Goal: Task Accomplishment & Management: Complete application form

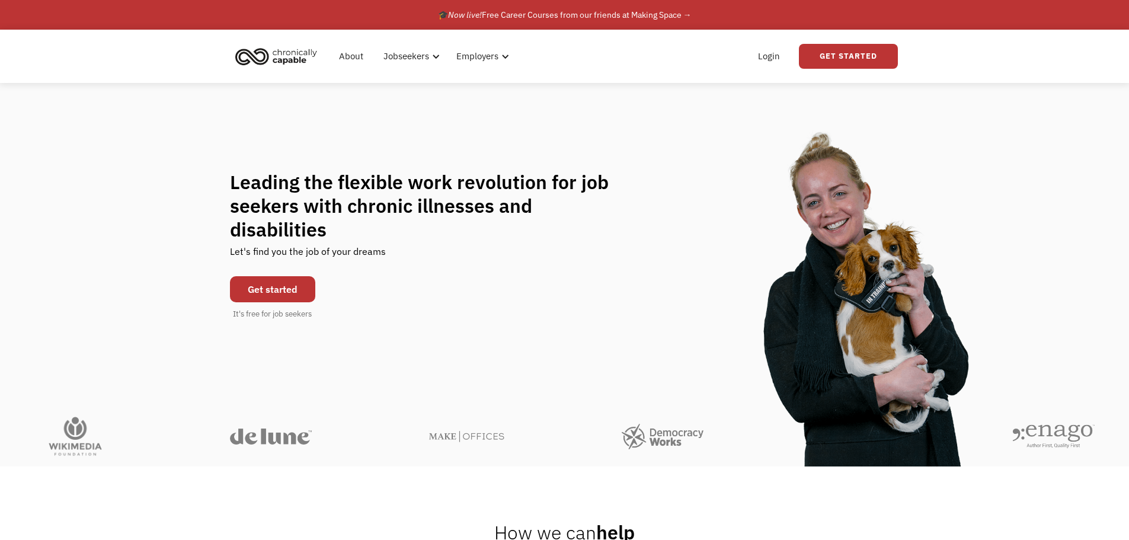
click at [300, 277] on link "Get started" at bounding box center [272, 289] width 85 height 26
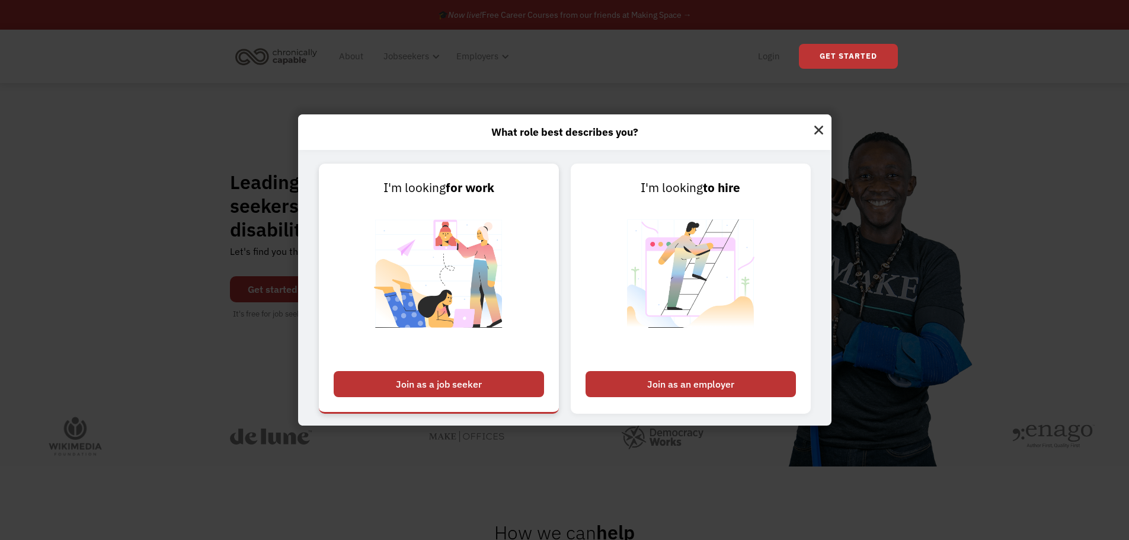
click at [477, 382] on div "Join as a job seeker" at bounding box center [439, 384] width 210 height 26
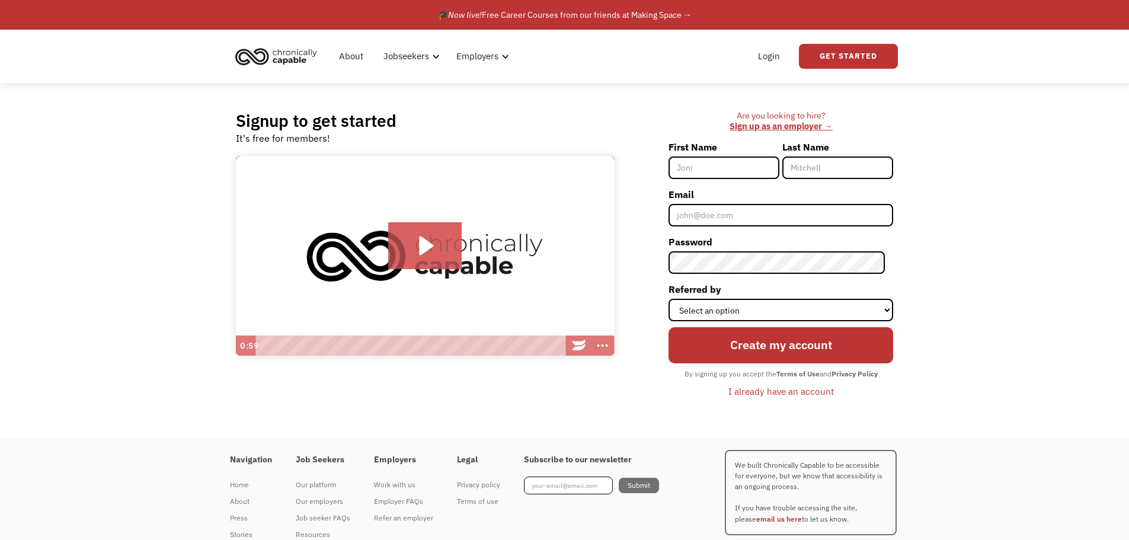
click at [779, 395] on div "I already have an account" at bounding box center [780, 391] width 105 height 14
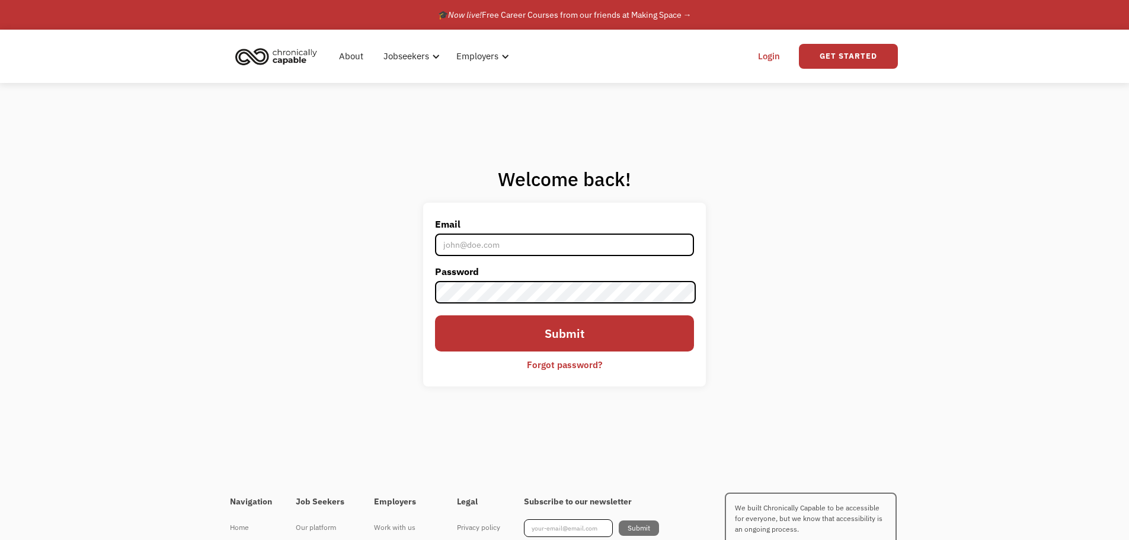
click at [537, 251] on input "Email" at bounding box center [564, 244] width 258 height 23
click at [508, 245] on input "Email" at bounding box center [564, 244] width 258 height 23
type input "jessica.west1776@gmail.com"
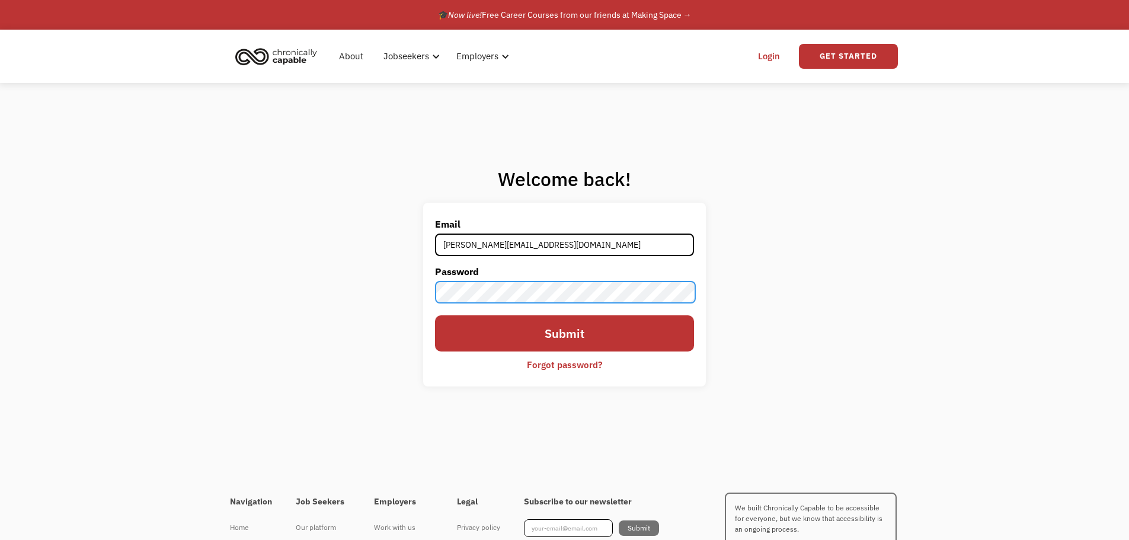
click at [435, 315] on input "Submit" at bounding box center [564, 333] width 258 height 36
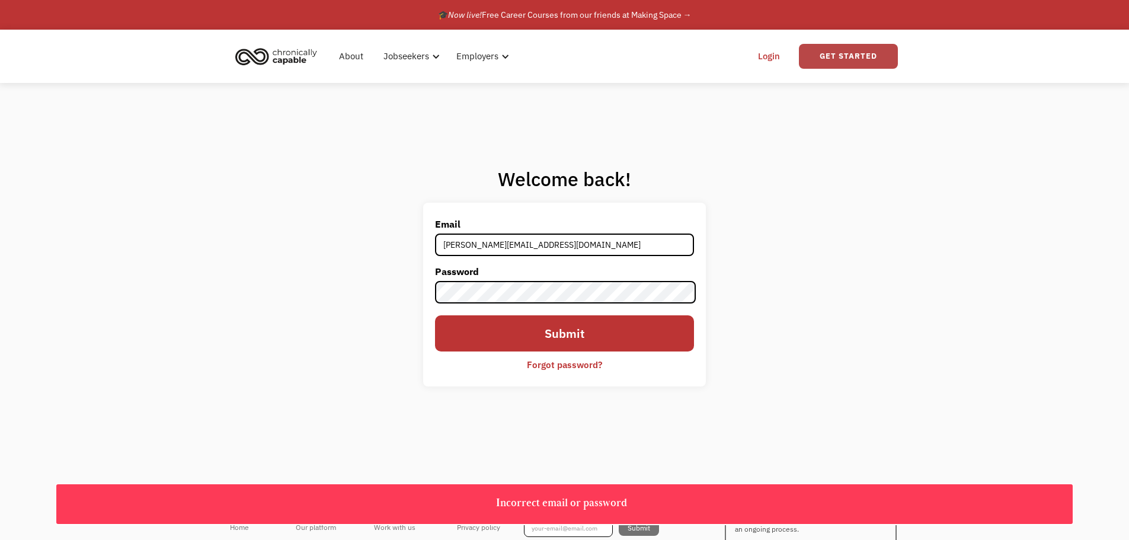
click at [822, 53] on link "Get Started" at bounding box center [848, 56] width 99 height 25
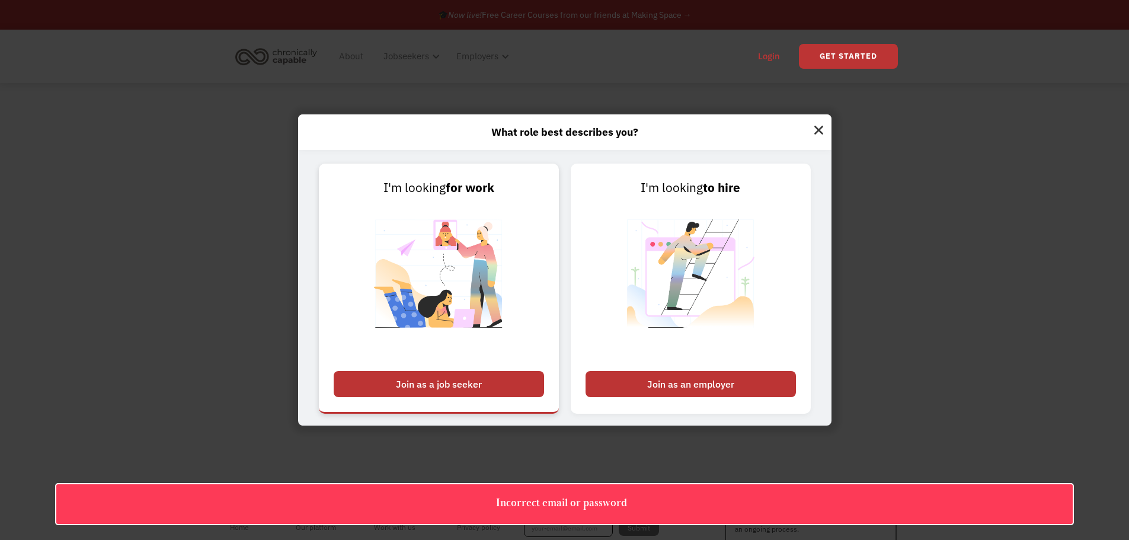
click at [472, 379] on div "Join as a job seeker" at bounding box center [439, 384] width 210 height 26
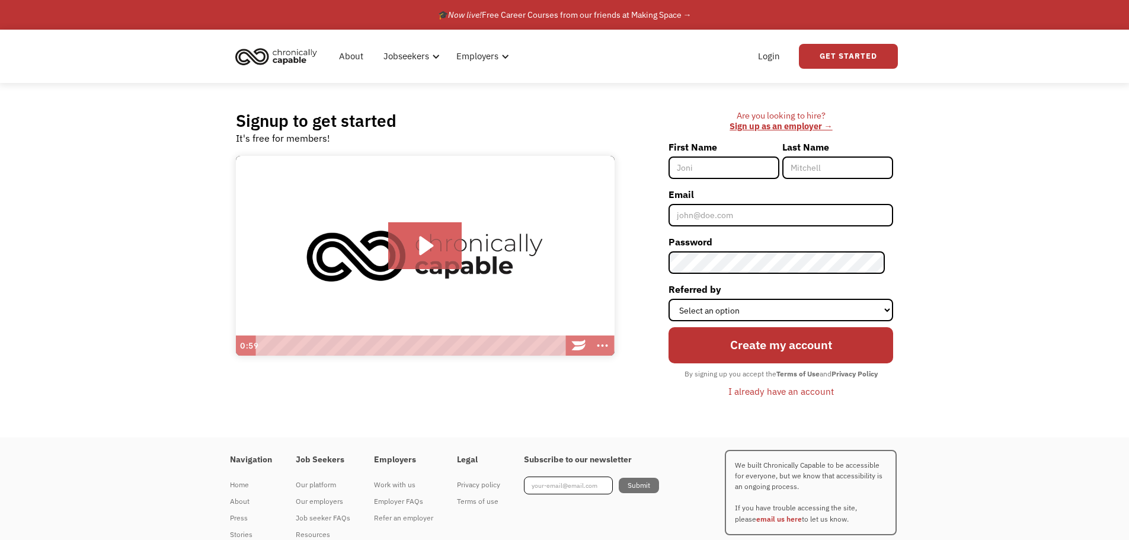
click at [719, 165] on input "First Name" at bounding box center [723, 167] width 111 height 23
type input "Jess"
type input "Schultz"
type input "jessica.west1776@gmail.com"
click at [748, 323] on div "Create my account By signing up you accept the Terms of Use and Privacy Policy …" at bounding box center [780, 361] width 225 height 80
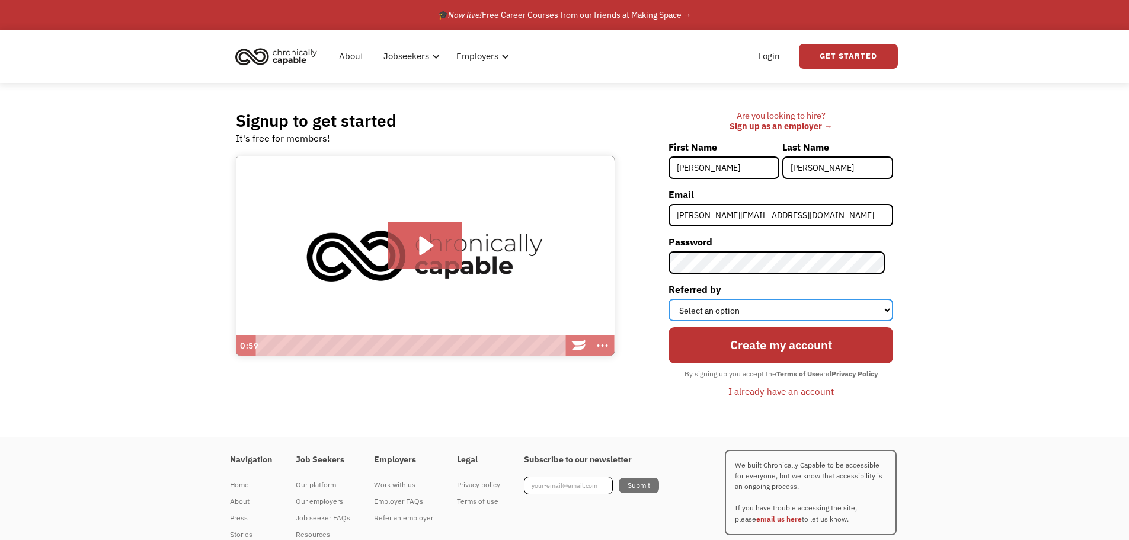
click at [747, 312] on select "Select an option Instagram Facebook Twitter Search Engine News Article Word of …" at bounding box center [780, 310] width 225 height 23
select select "Search Engine"
click at [677, 299] on select "Select an option Instagram Facebook Twitter Search Engine News Article Word of …" at bounding box center [780, 310] width 225 height 23
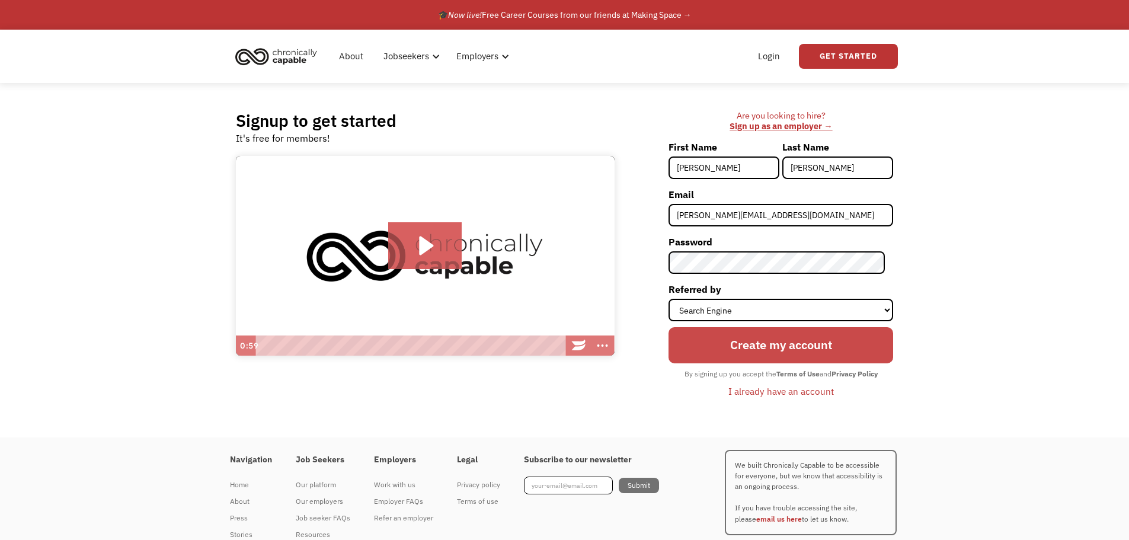
click at [720, 337] on input "Create my account" at bounding box center [780, 345] width 225 height 36
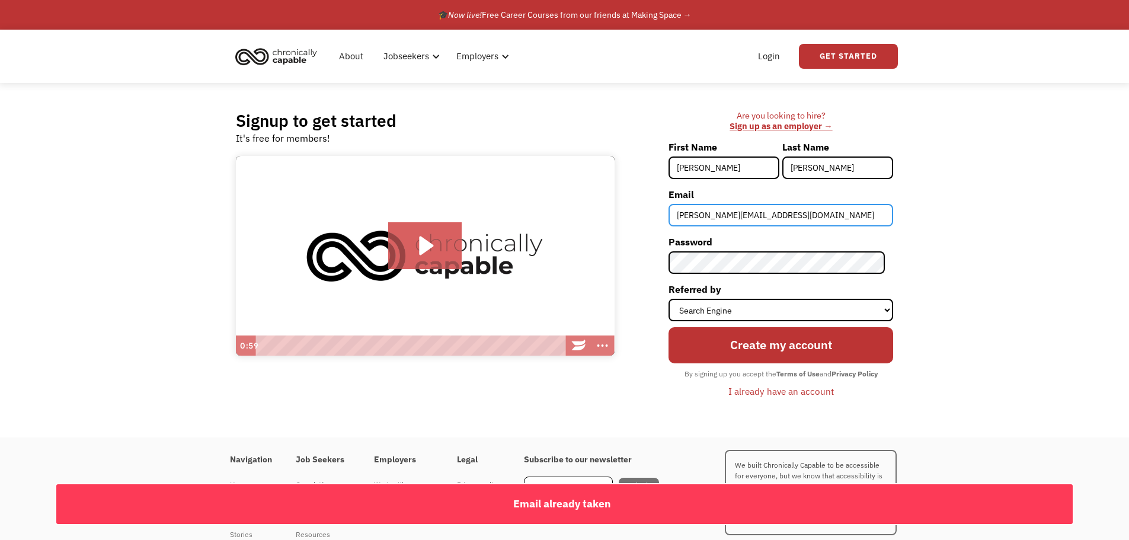
click at [748, 216] on input "[PERSON_NAME][EMAIL_ADDRESS][DOMAIN_NAME]" at bounding box center [780, 215] width 225 height 23
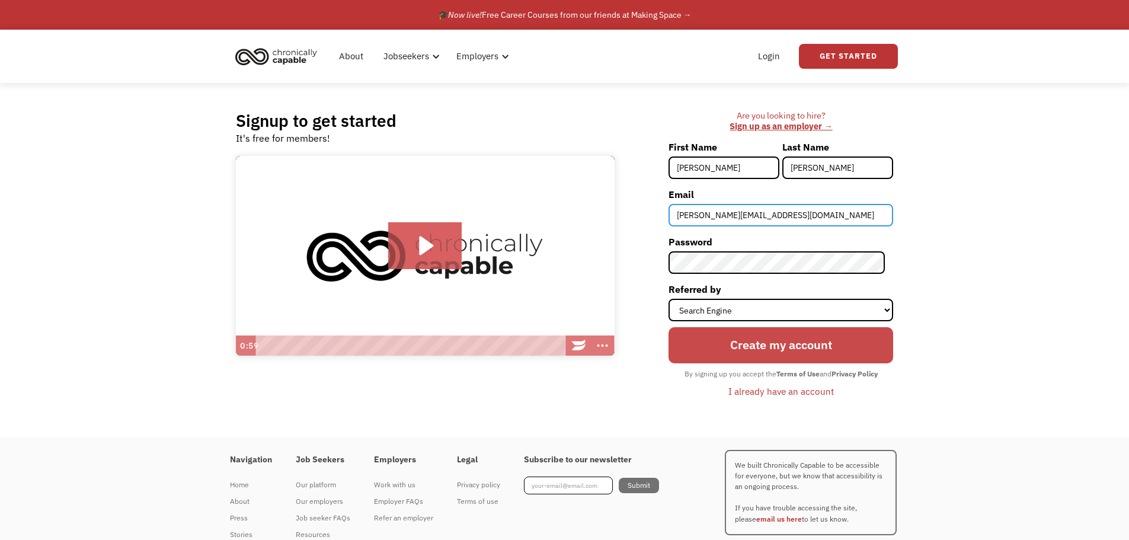
type input "jessica.west5887@gmail.com"
click at [787, 362] on input "Create my account" at bounding box center [780, 345] width 225 height 36
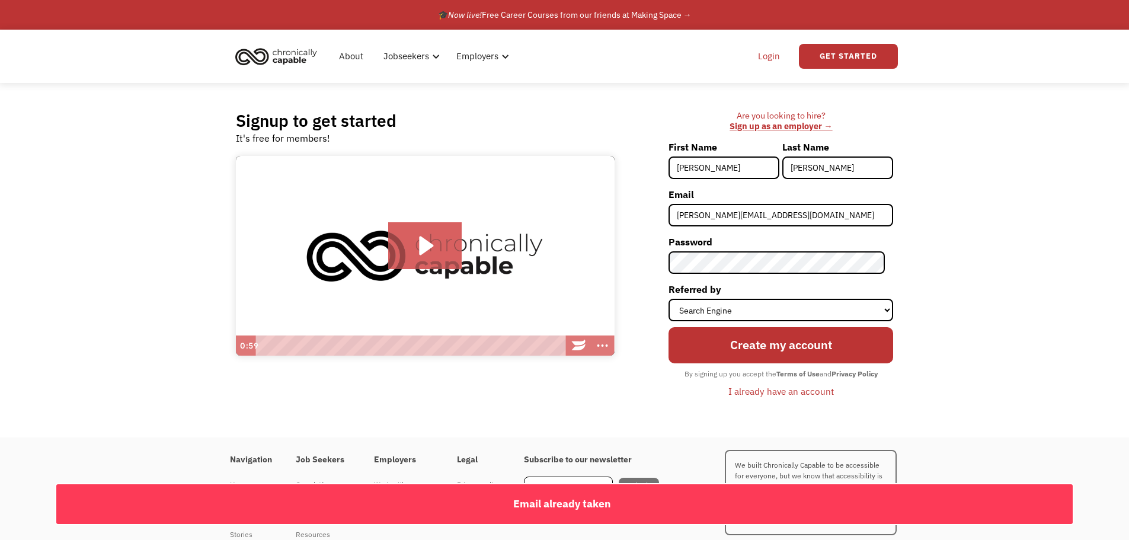
click at [779, 55] on link "Login" at bounding box center [769, 56] width 36 height 38
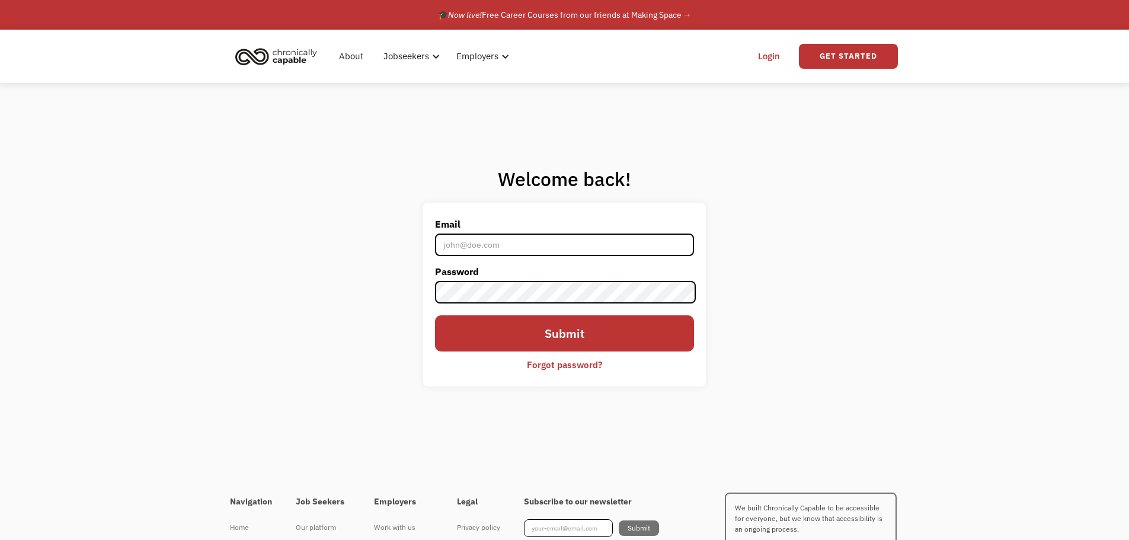
click at [554, 370] on div "Forgot password?" at bounding box center [564, 364] width 75 height 14
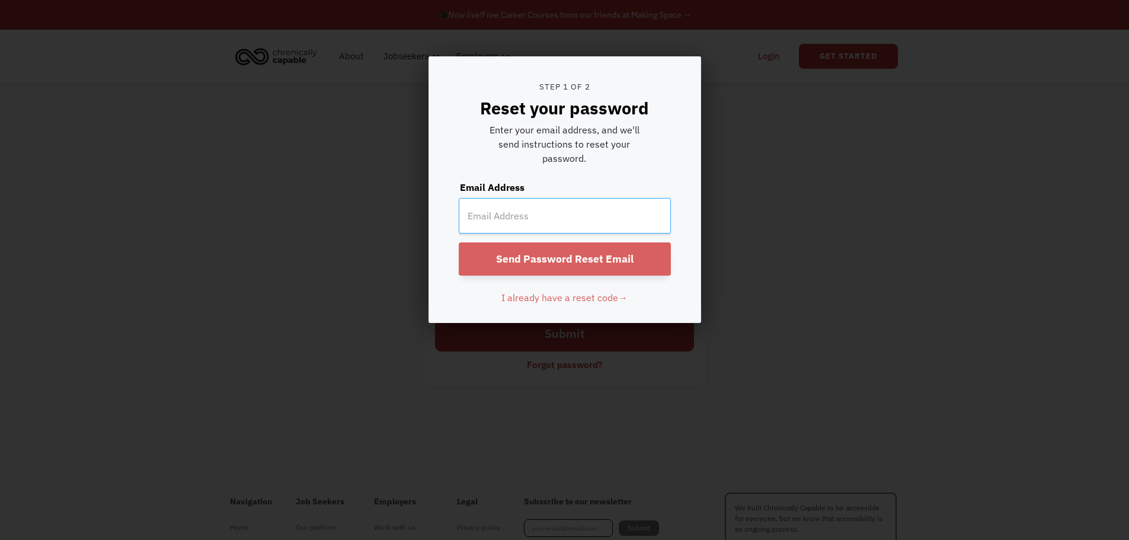
click at [547, 206] on input "email" at bounding box center [565, 216] width 212 height 36
type input "jessica.west1776@gmail.com"
click at [607, 256] on input "Send Password Reset Email" at bounding box center [565, 258] width 212 height 33
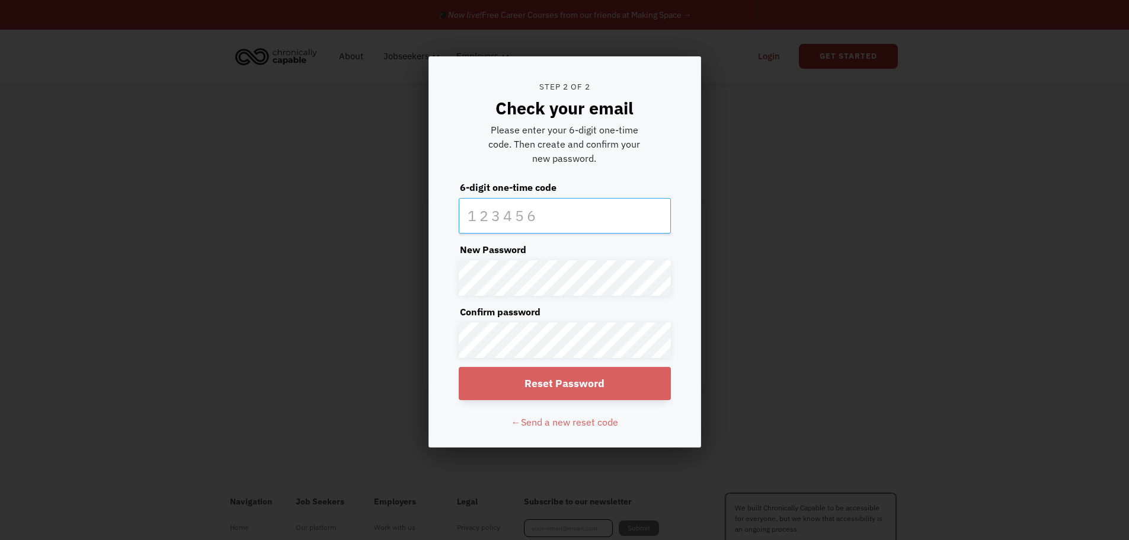
click at [590, 222] on input "text" at bounding box center [565, 216] width 212 height 36
paste input "442116"
type input "442116"
click at [459, 367] on input "Reset Password" at bounding box center [565, 383] width 212 height 33
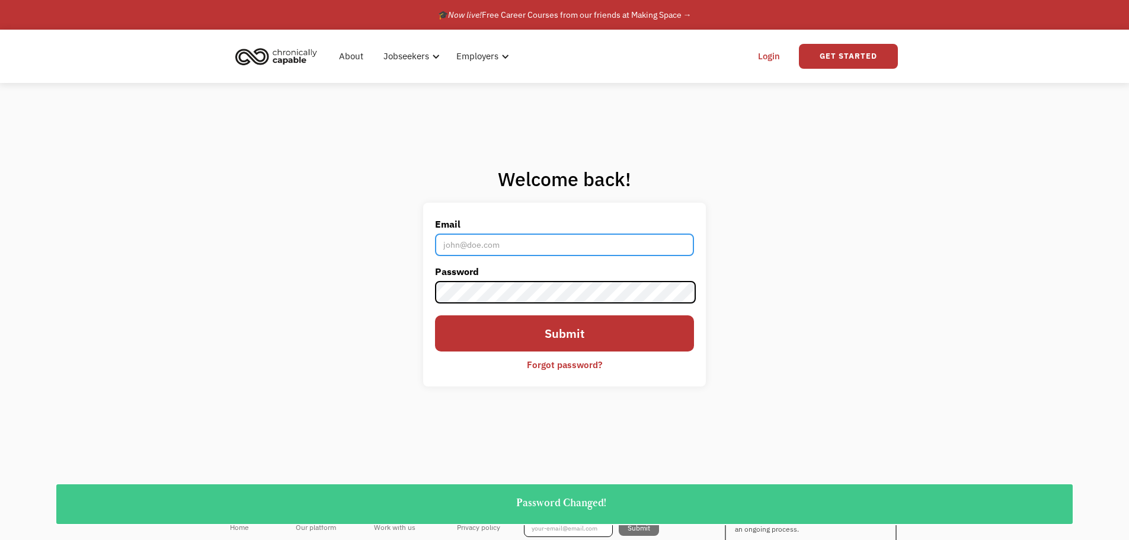
click at [525, 248] on input "Email" at bounding box center [564, 244] width 258 height 23
type input "[PERSON_NAME][EMAIL_ADDRESS][DOMAIN_NAME]"
click at [492, 277] on label "Password" at bounding box center [564, 271] width 258 height 19
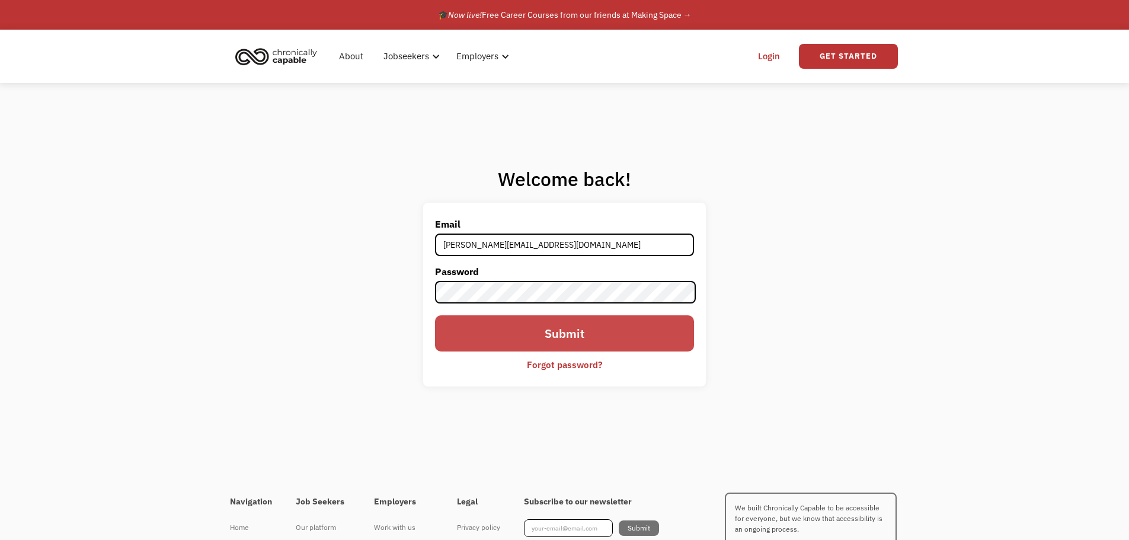
click at [498, 322] on input "Submit" at bounding box center [564, 333] width 258 height 36
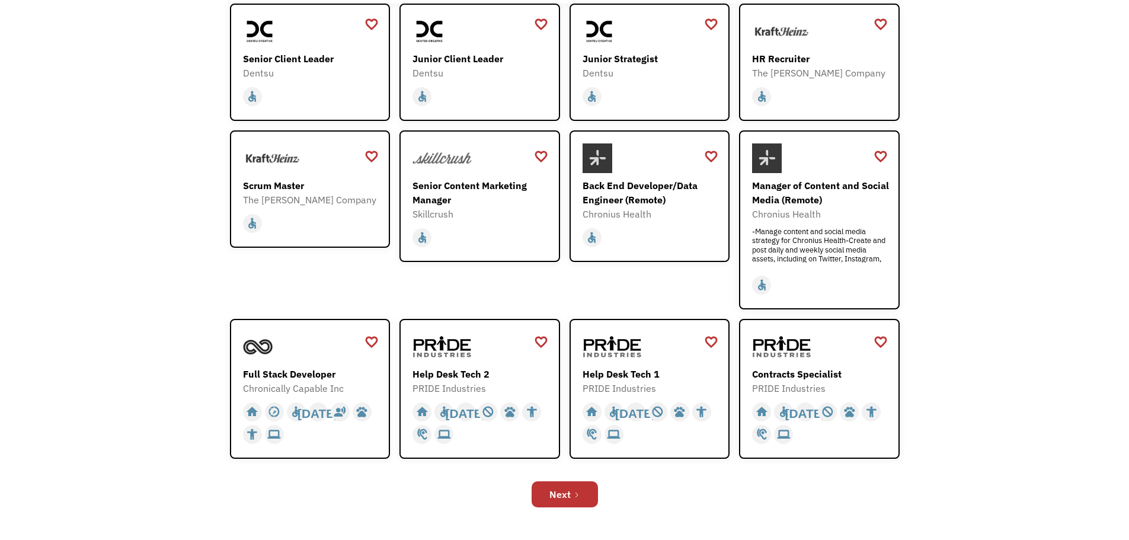
scroll to position [237, 0]
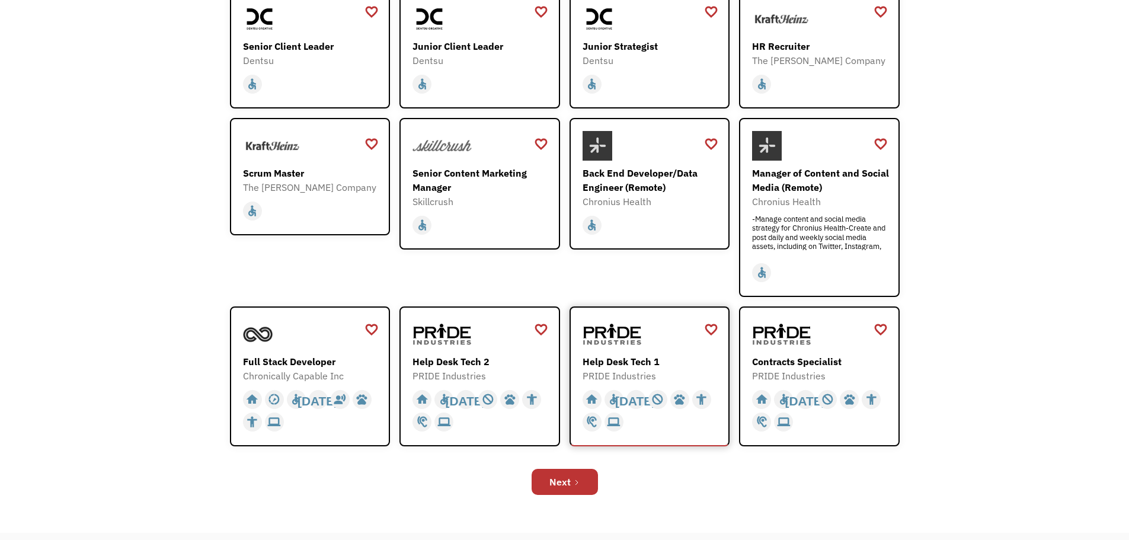
click at [646, 362] on div "Help Desk Tech 1" at bounding box center [650, 361] width 137 height 14
click at [570, 486] on link "Next" at bounding box center [564, 482] width 66 height 26
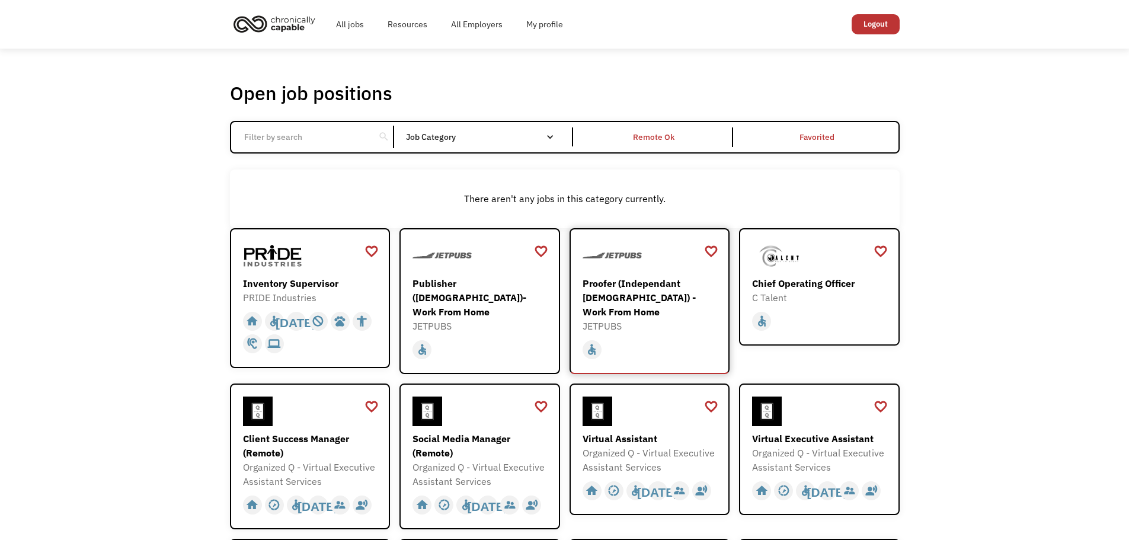
click at [665, 302] on div "Proofer (Independant [DEMOGRAPHIC_DATA]) - Work From Home" at bounding box center [650, 297] width 137 height 43
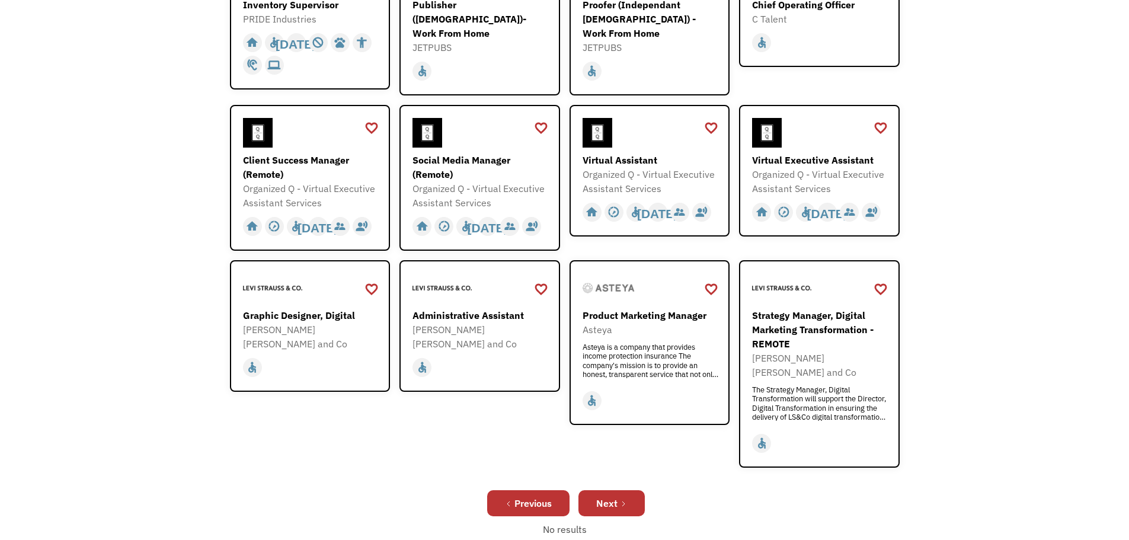
scroll to position [296, 0]
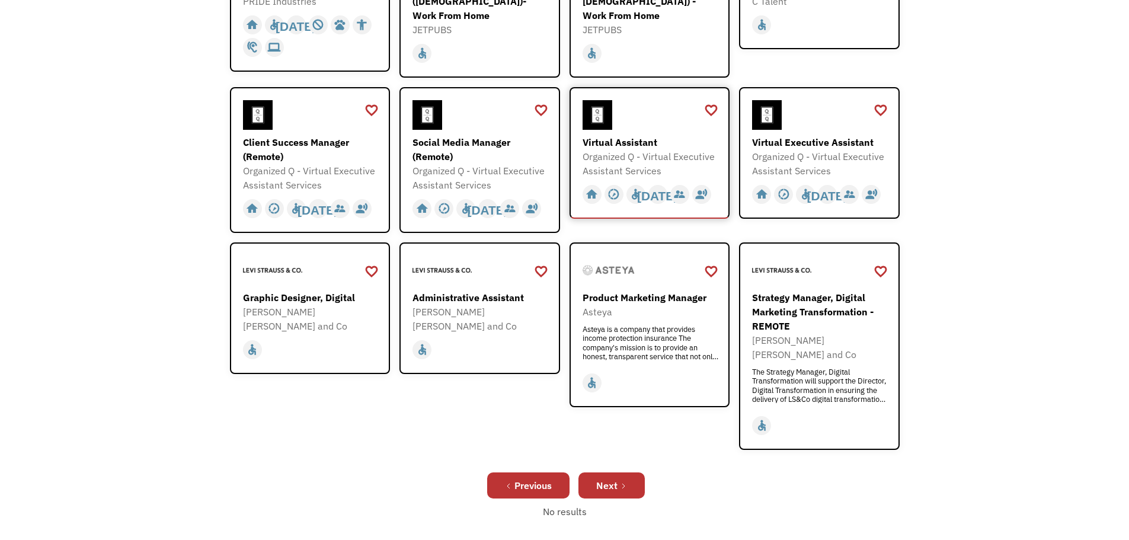
click at [650, 158] on div "Organized Q - Virtual Executive Assistant Services" at bounding box center [650, 163] width 137 height 28
click at [611, 478] on div "Next" at bounding box center [606, 485] width 21 height 14
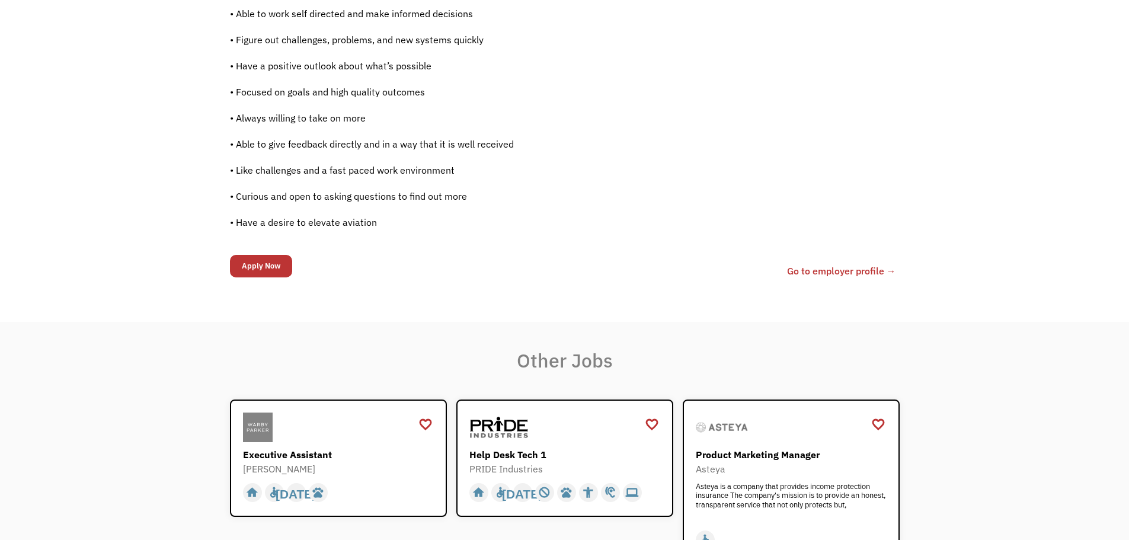
scroll to position [889, 0]
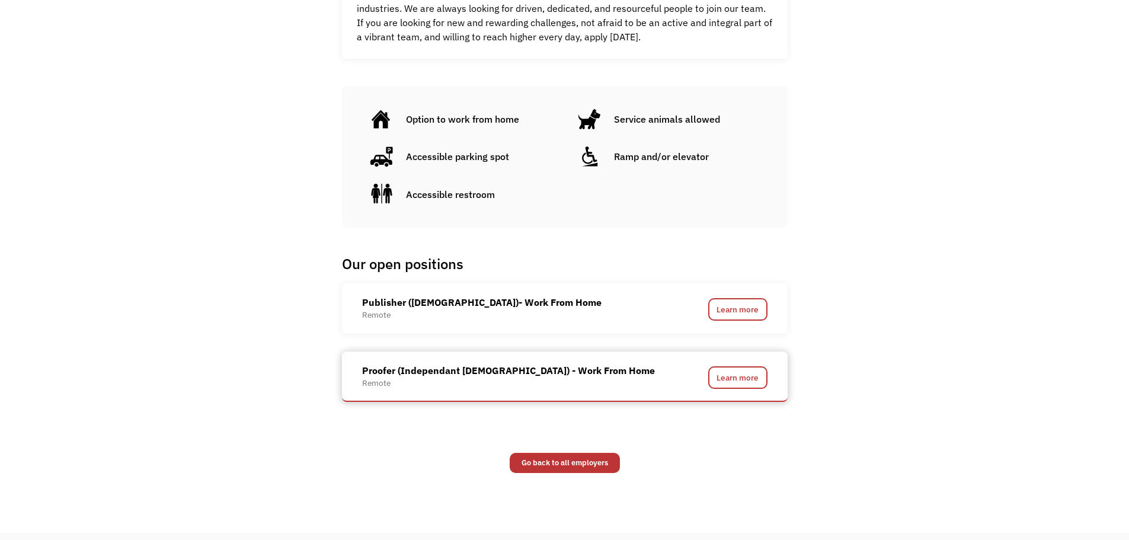
scroll to position [711, 0]
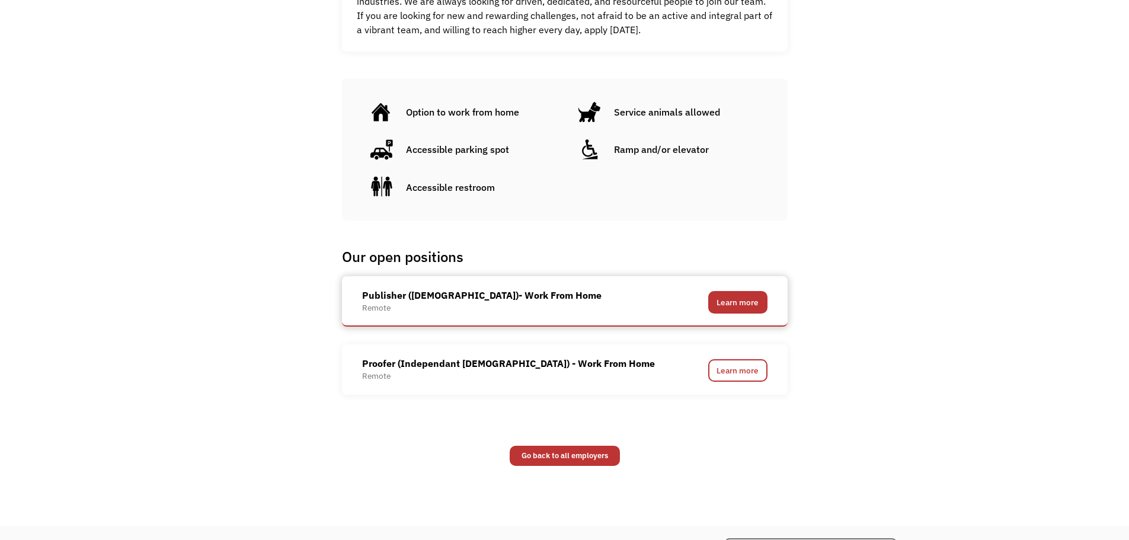
click at [743, 302] on link "Learn more" at bounding box center [737, 302] width 59 height 23
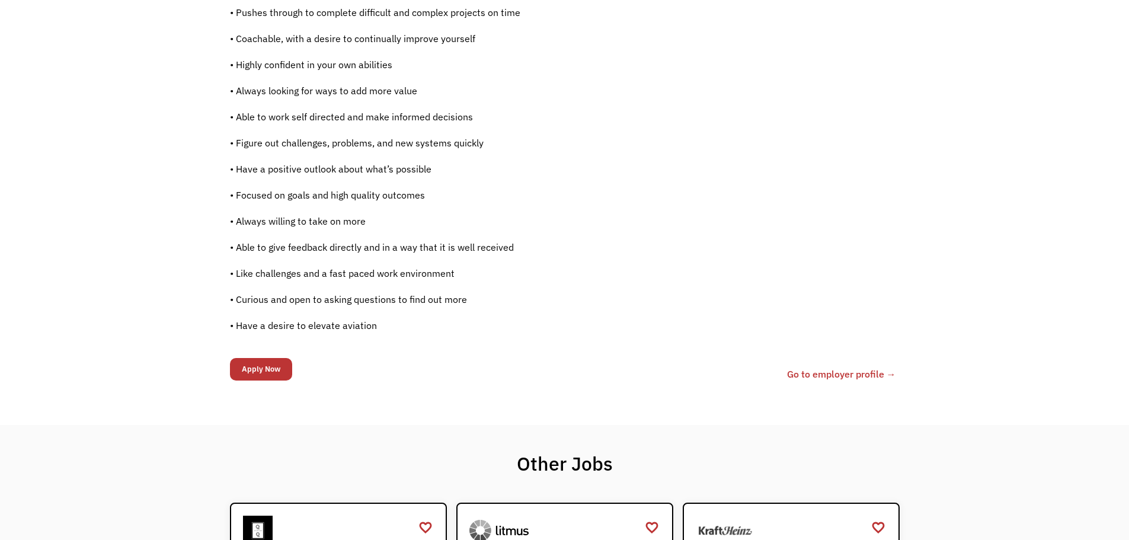
scroll to position [711, 0]
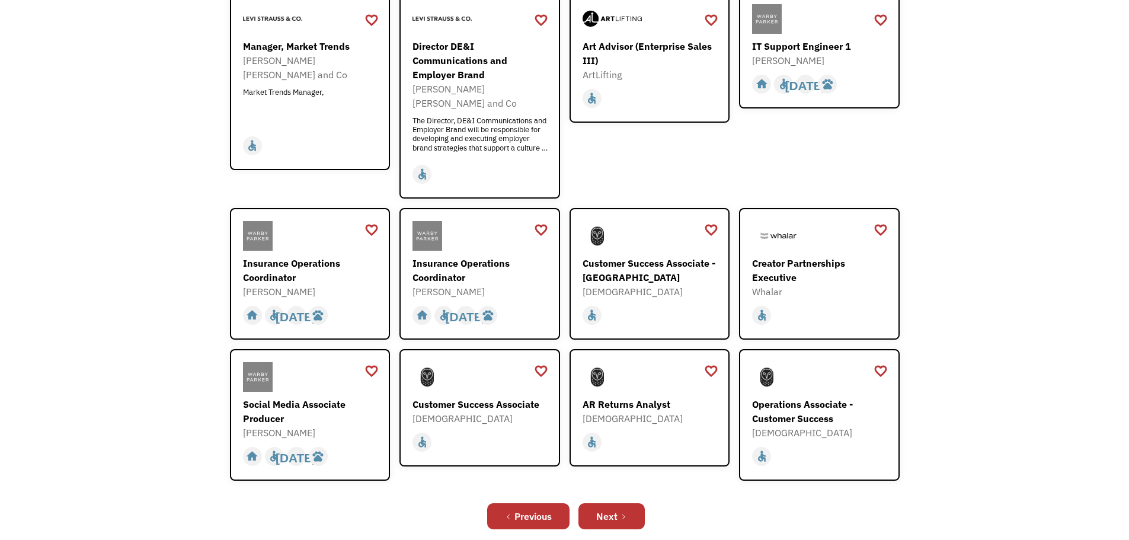
scroll to position [296, 0]
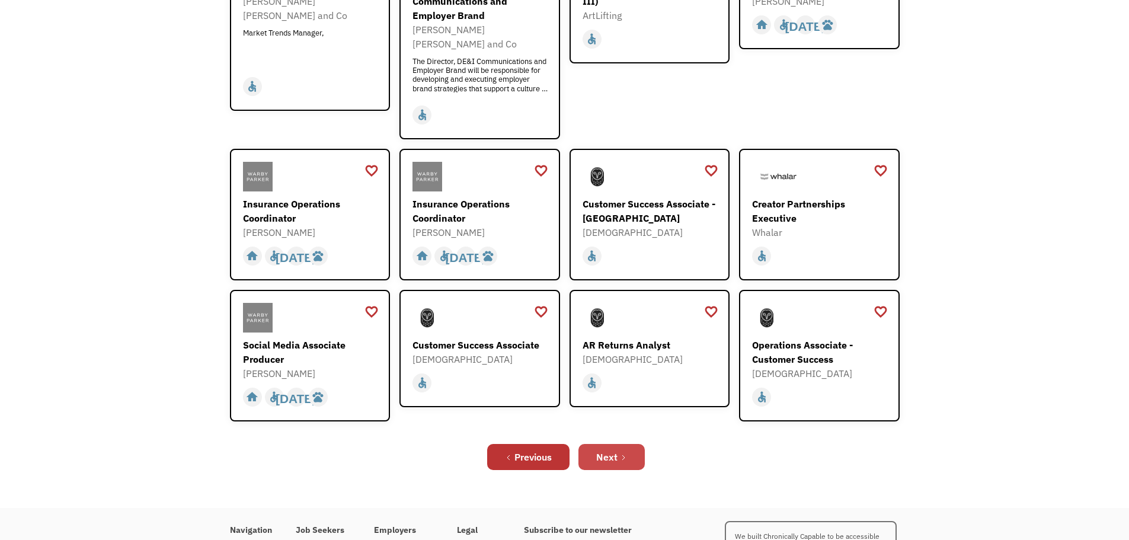
click at [632, 444] on link "Next" at bounding box center [611, 457] width 66 height 26
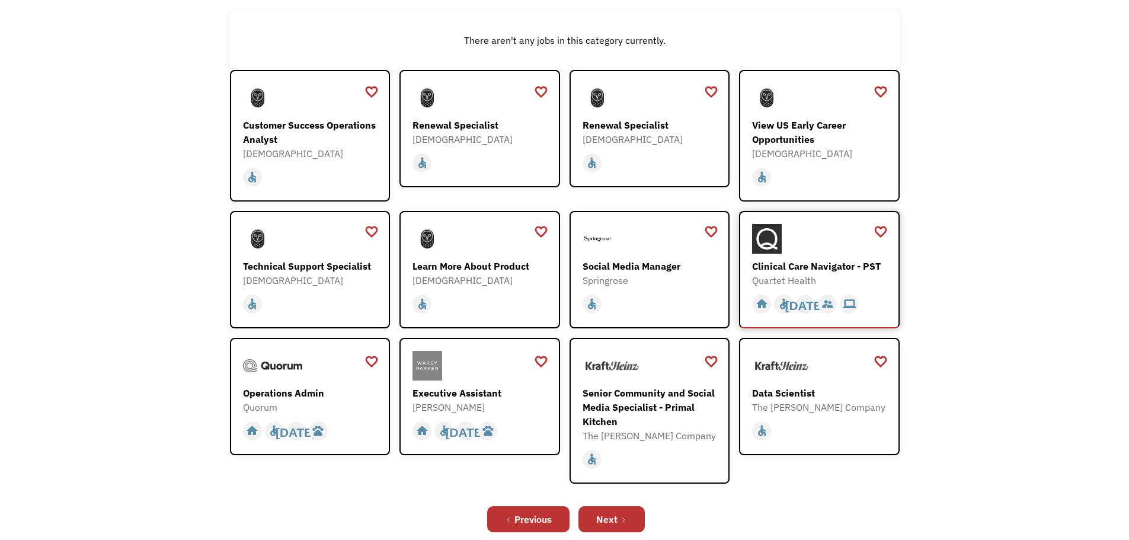
scroll to position [178, 0]
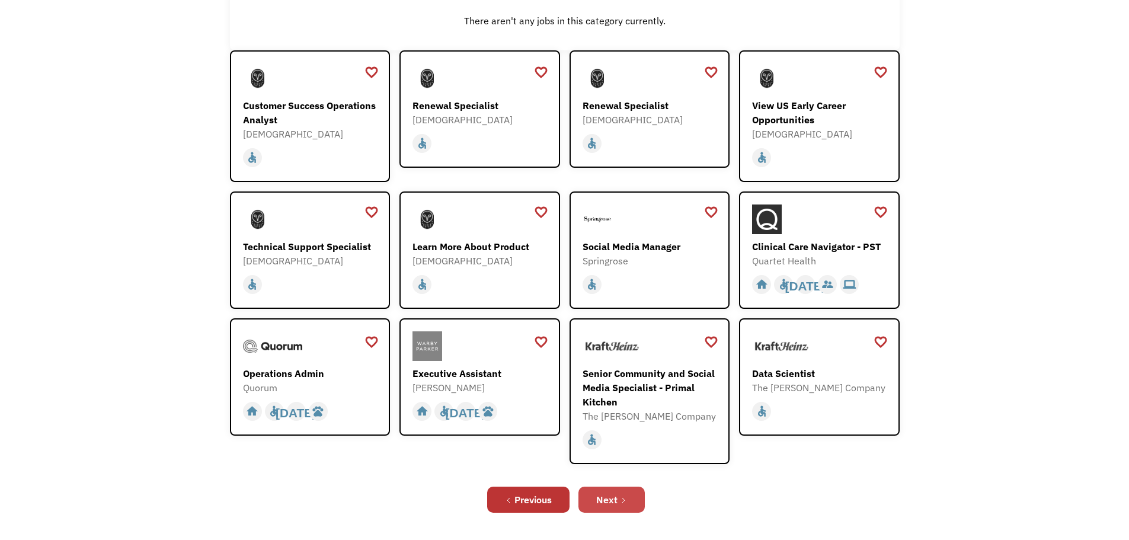
click at [628, 493] on link "Next" at bounding box center [611, 499] width 66 height 26
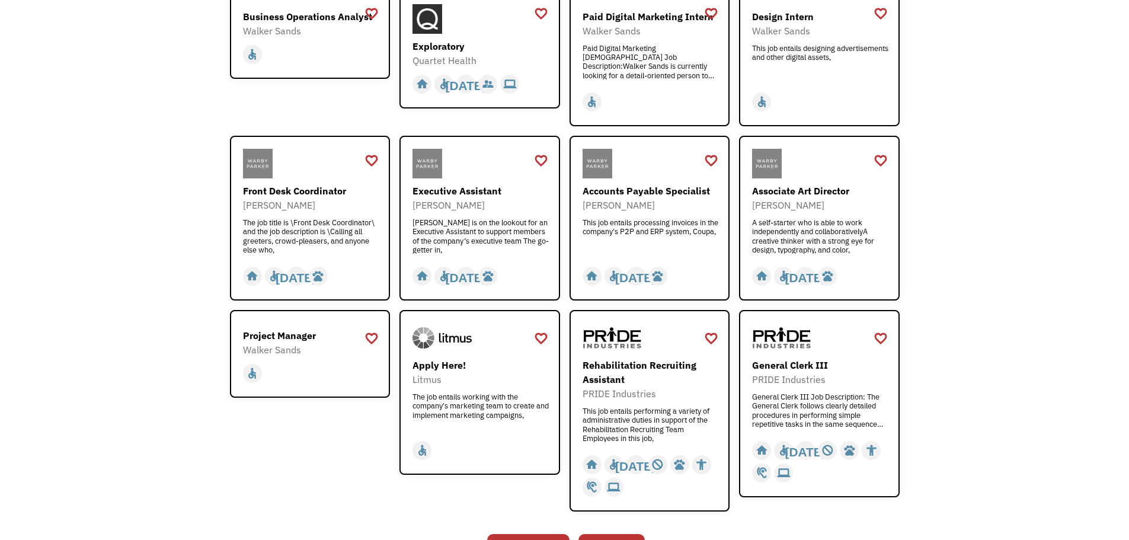
scroll to position [296, 0]
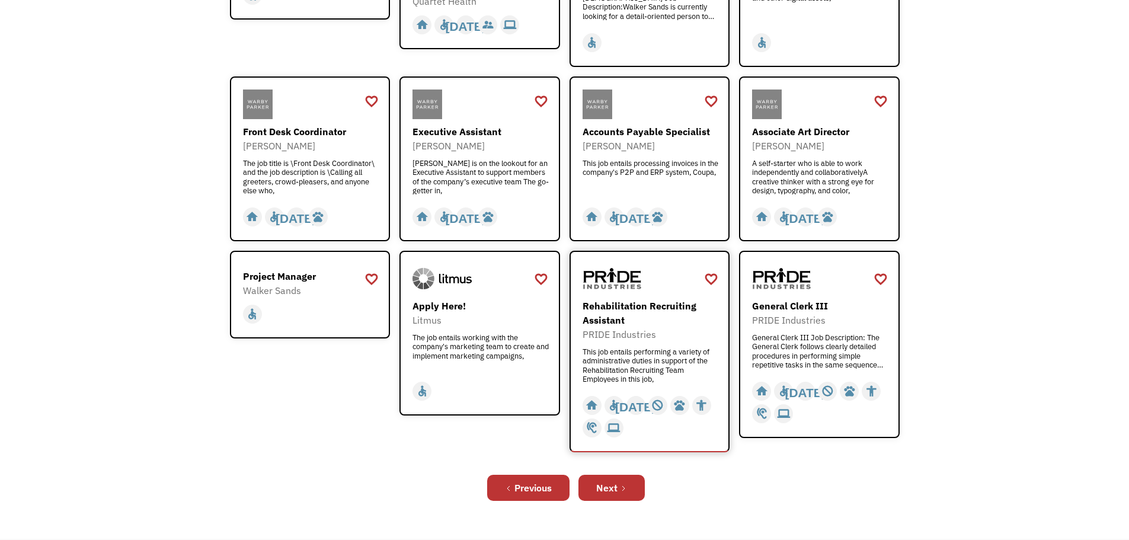
click at [631, 382] on div "This job entails performing a variety of administrative duties in support of th…" at bounding box center [650, 365] width 137 height 36
click at [621, 480] on link "Next" at bounding box center [611, 488] width 66 height 26
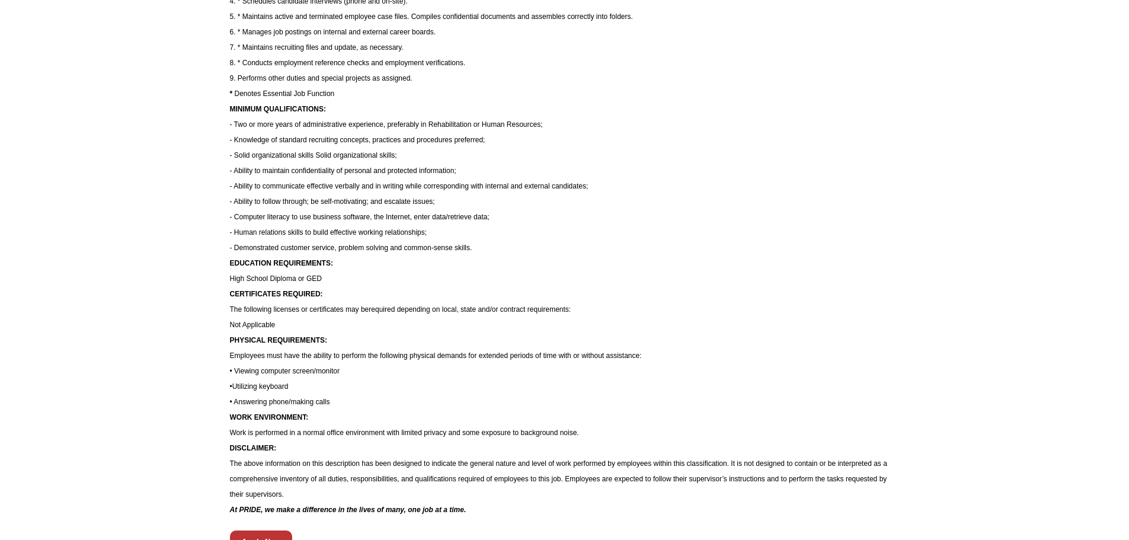
scroll to position [474, 0]
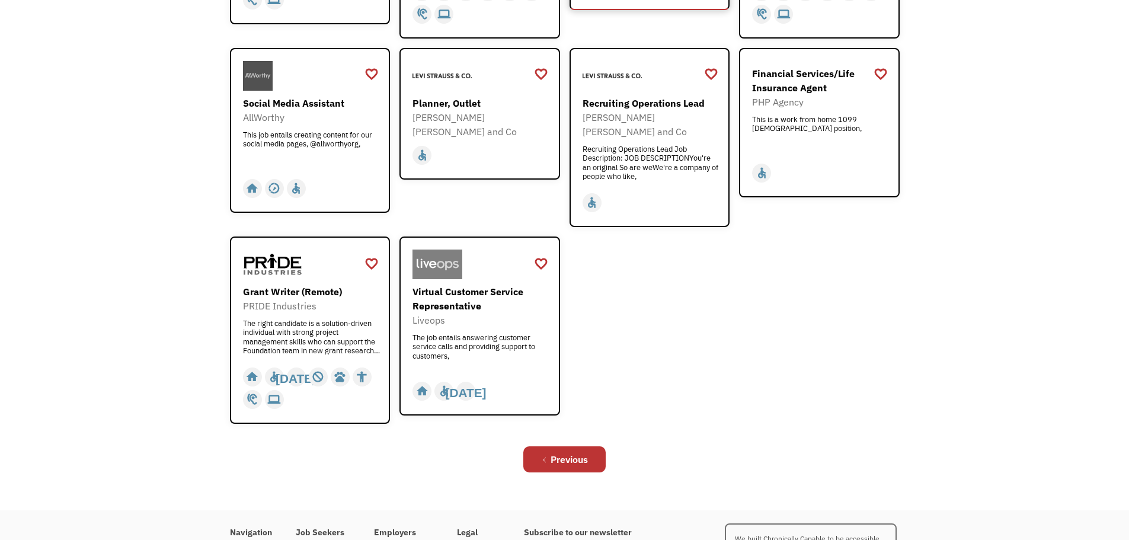
scroll to position [296, 0]
